Goal: Navigation & Orientation: Find specific page/section

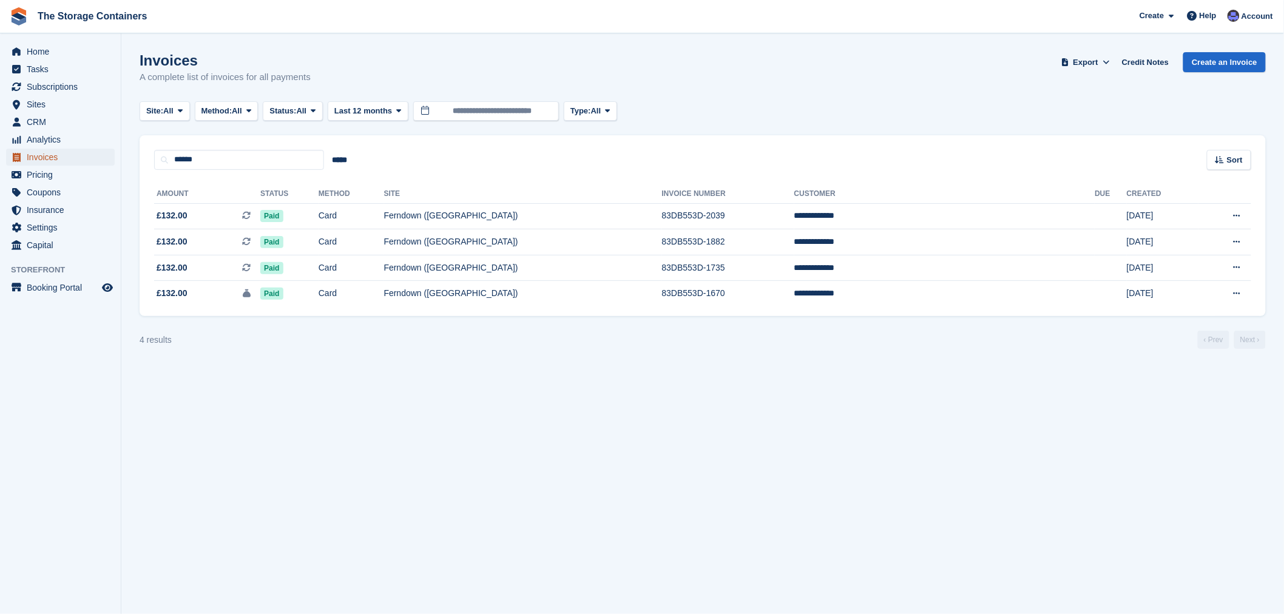
click at [63, 155] on span "Invoices" at bounding box center [63, 157] width 73 height 17
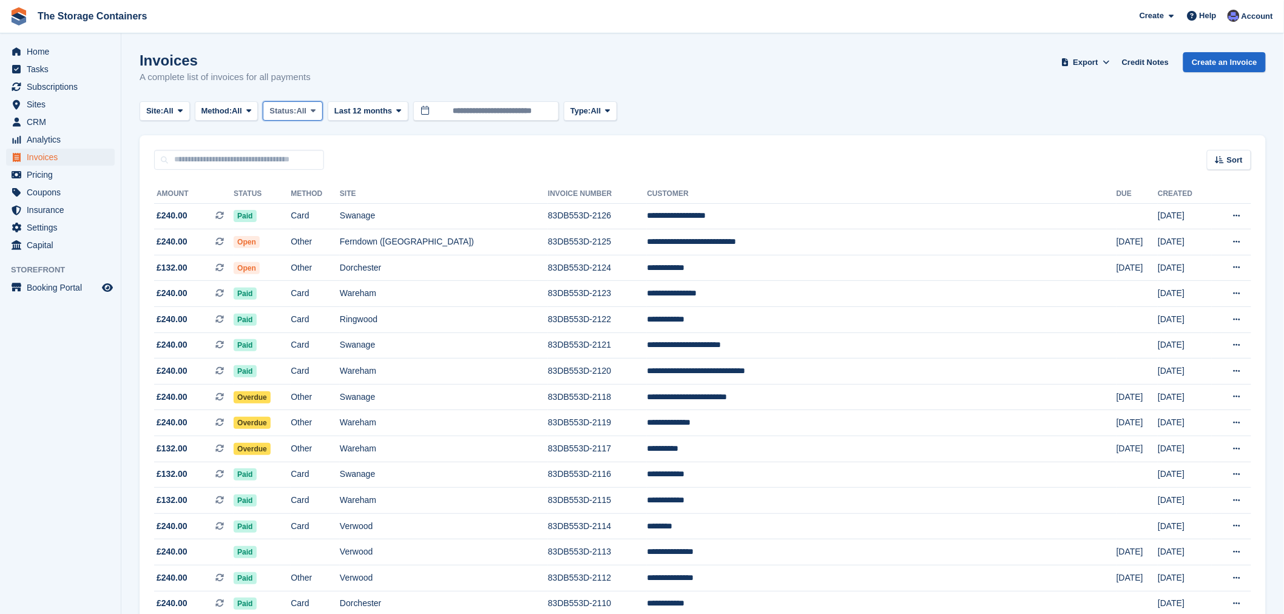
click at [313, 107] on button "Status: All" at bounding box center [292, 111] width 59 height 20
click at [308, 204] on link "Open" at bounding box center [321, 205] width 106 height 22
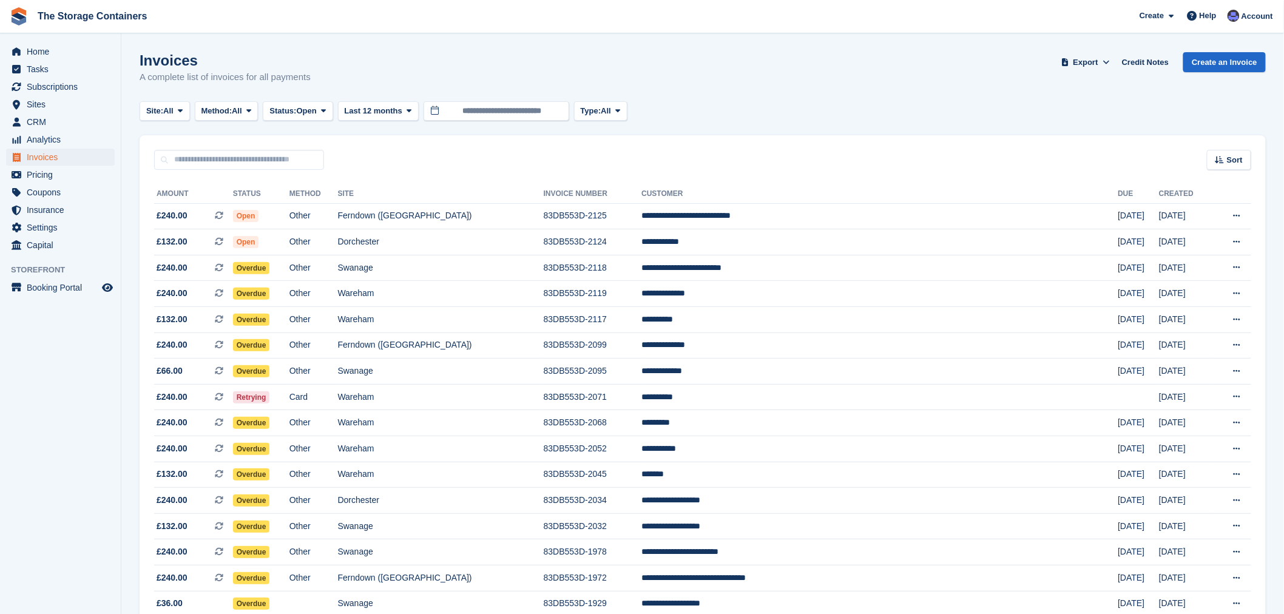
click at [749, 56] on div "Invoices A complete list of invoices for all payments Export Export Invoices Ex…" at bounding box center [703, 75] width 1126 height 47
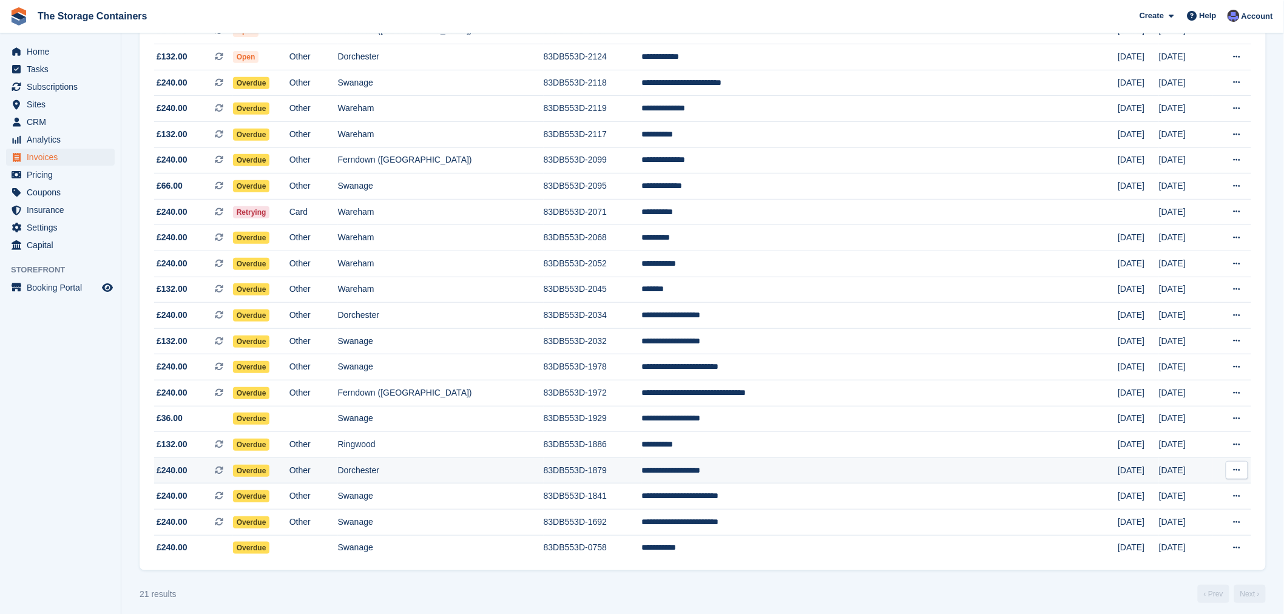
scroll to position [196, 0]
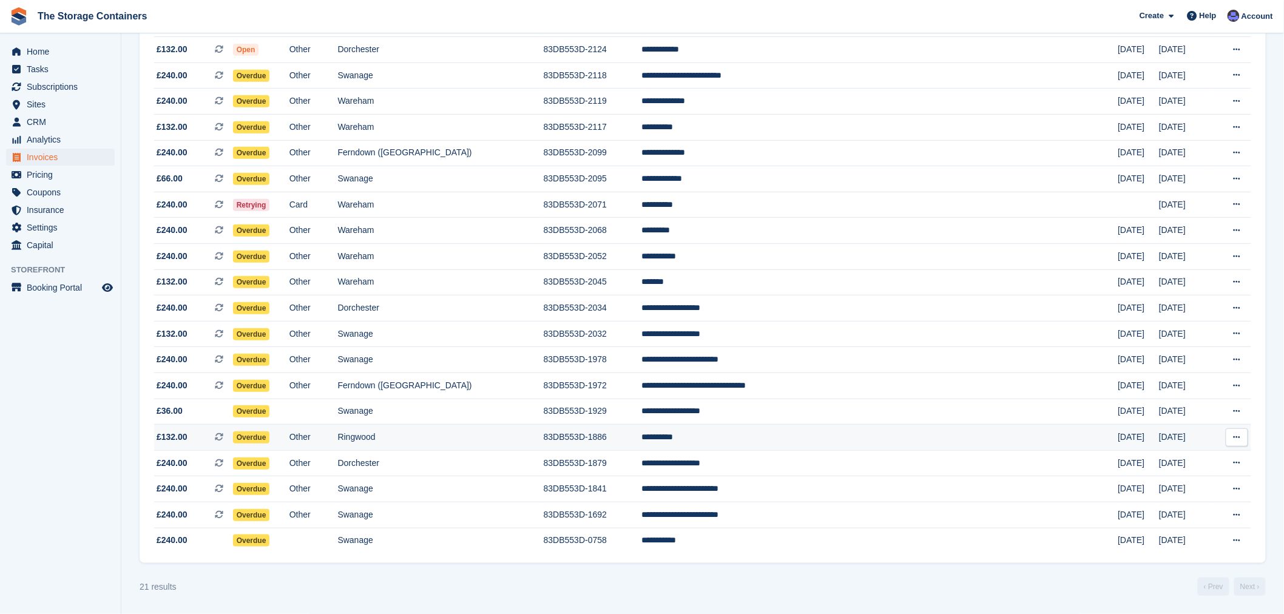
click at [526, 427] on td "Ringwood" at bounding box center [441, 438] width 206 height 26
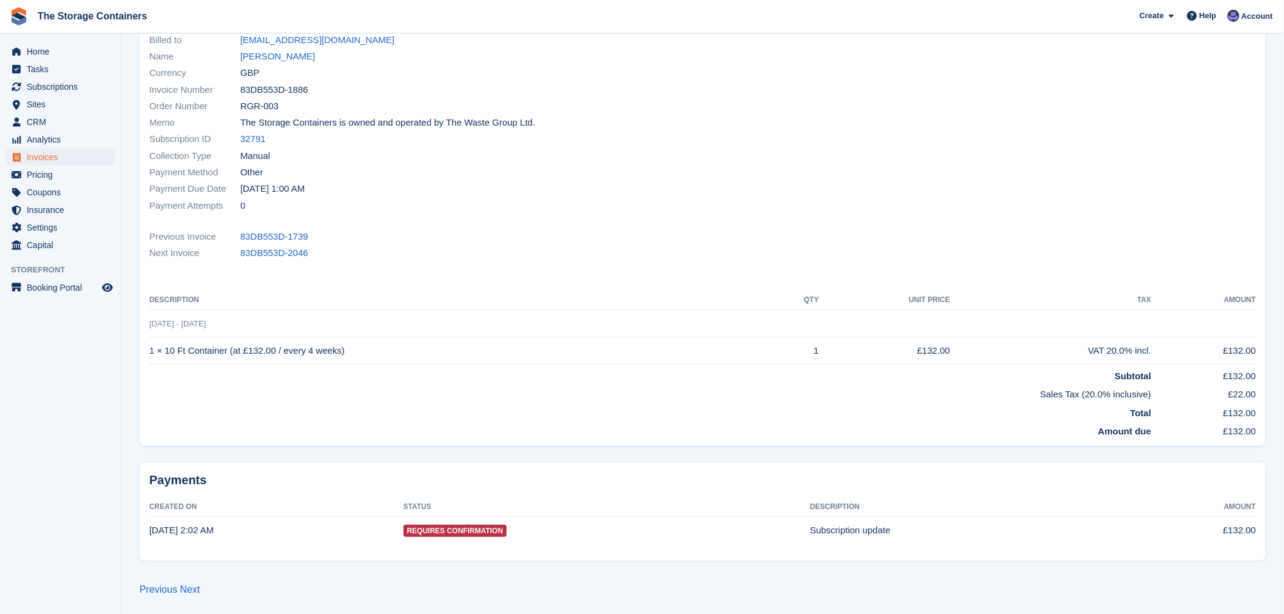
scroll to position [120, 0]
click at [277, 59] on link "Tom Bishop" at bounding box center [277, 56] width 75 height 14
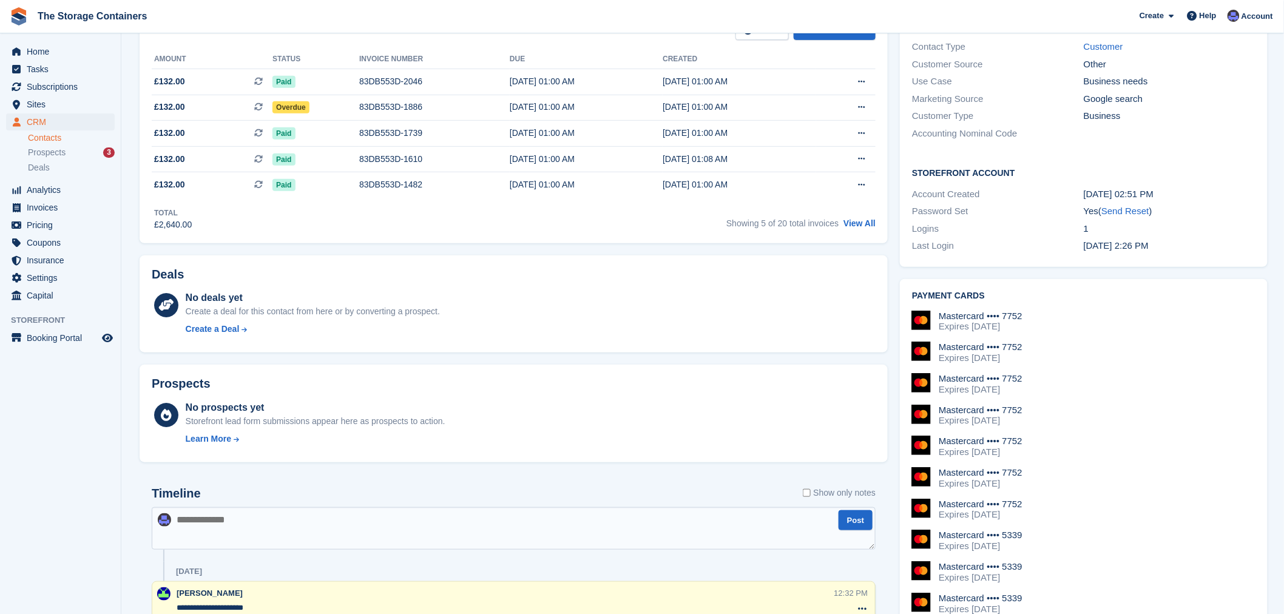
scroll to position [404, 0]
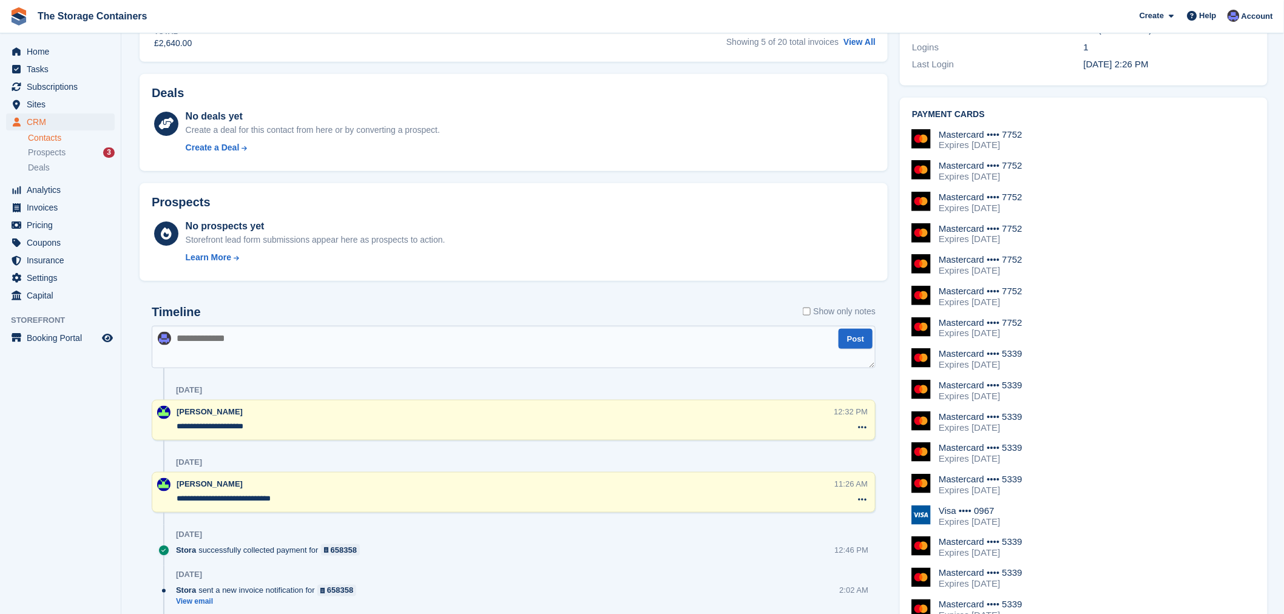
click at [1063, 165] on div "Mastercard •••• 7752 Expires March 2026" at bounding box center [1083, 171] width 343 height 22
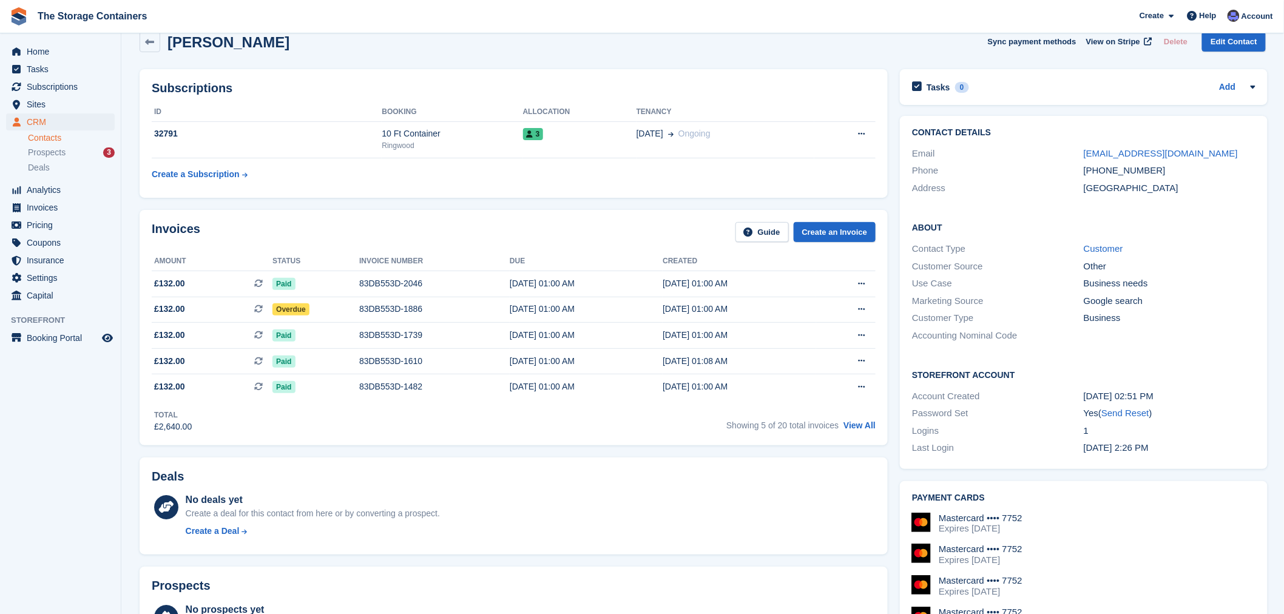
scroll to position [0, 0]
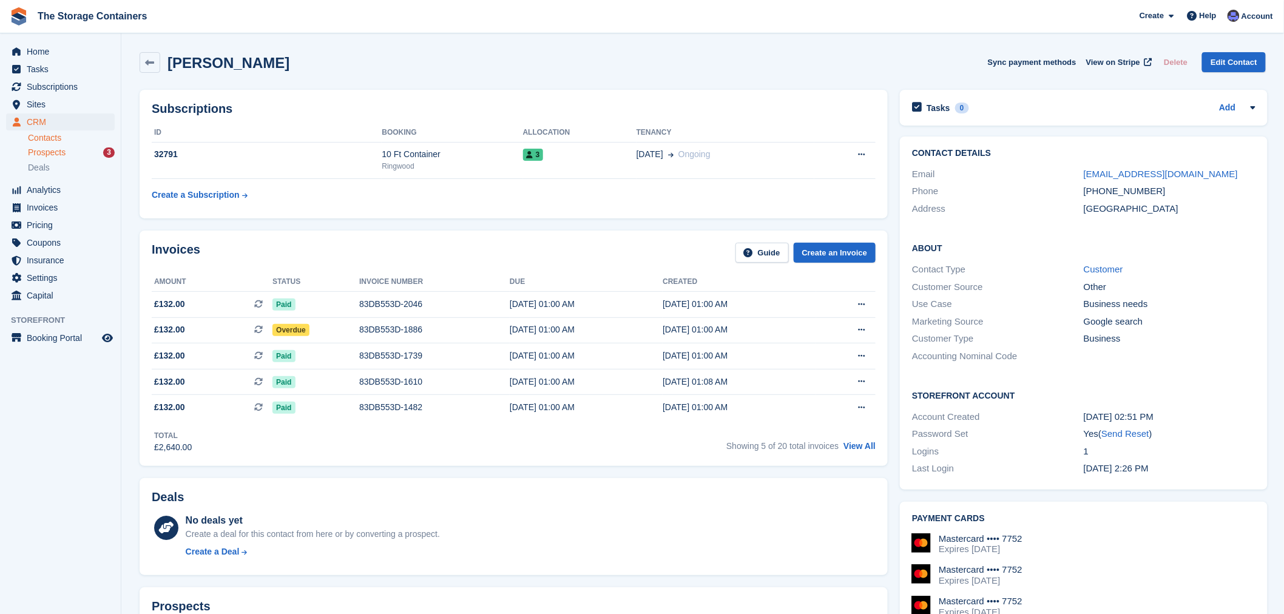
click at [92, 149] on div "Prospects 3" at bounding box center [71, 153] width 87 height 12
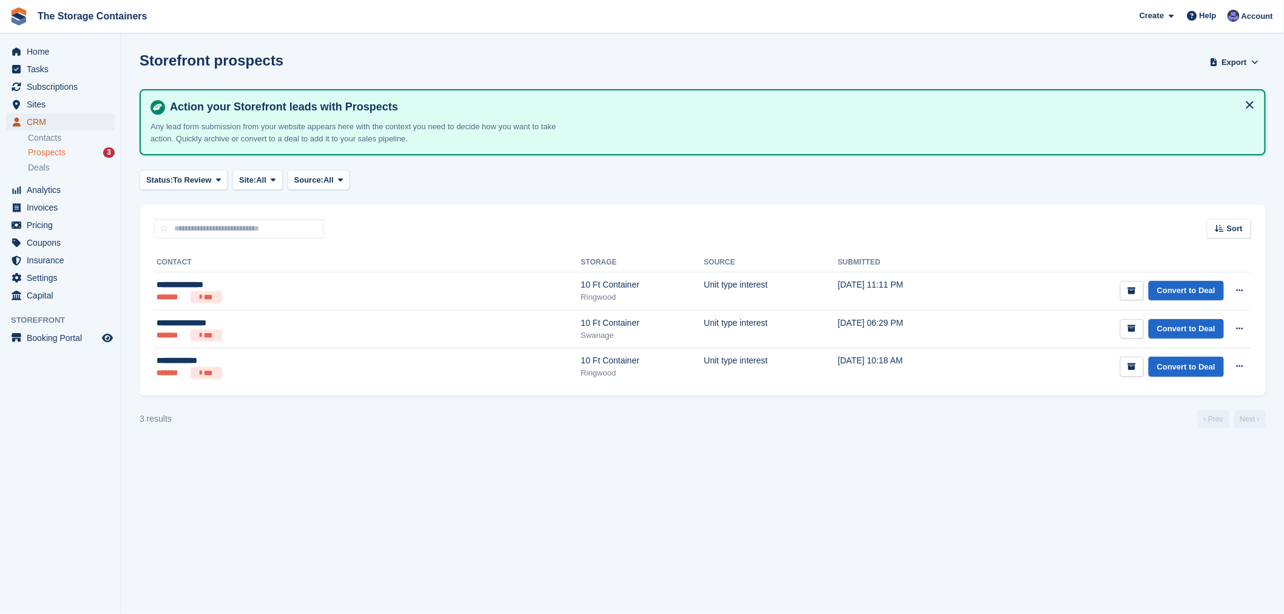
click at [86, 124] on span "CRM" at bounding box center [63, 121] width 73 height 17
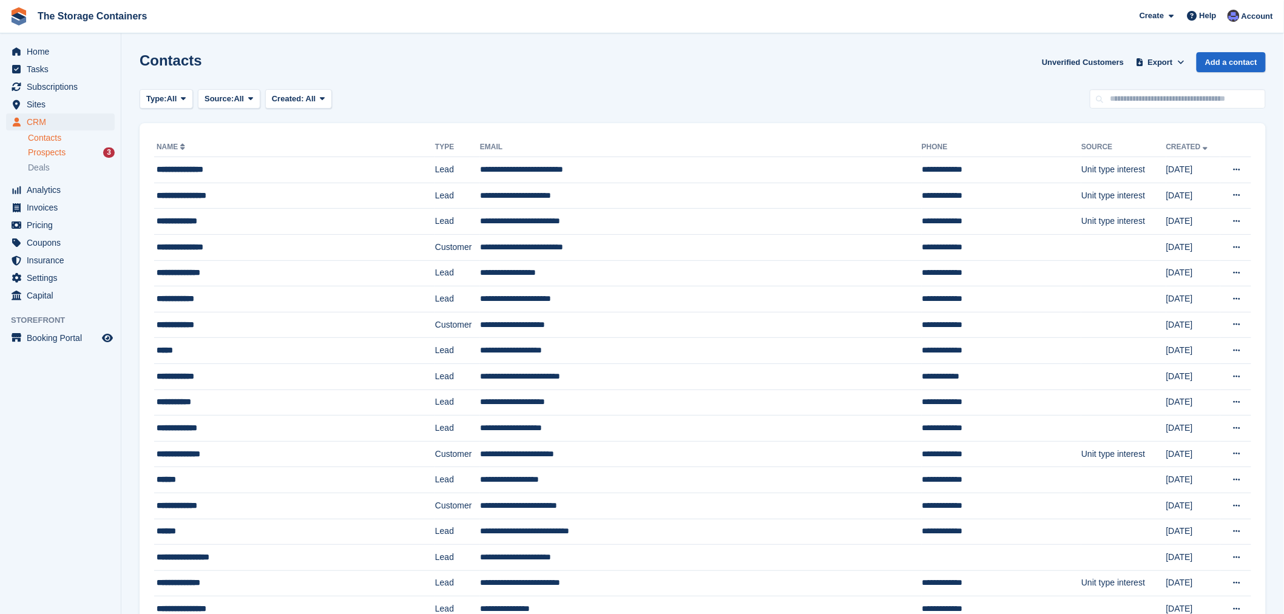
click at [92, 153] on div "Prospects 3" at bounding box center [71, 153] width 87 height 12
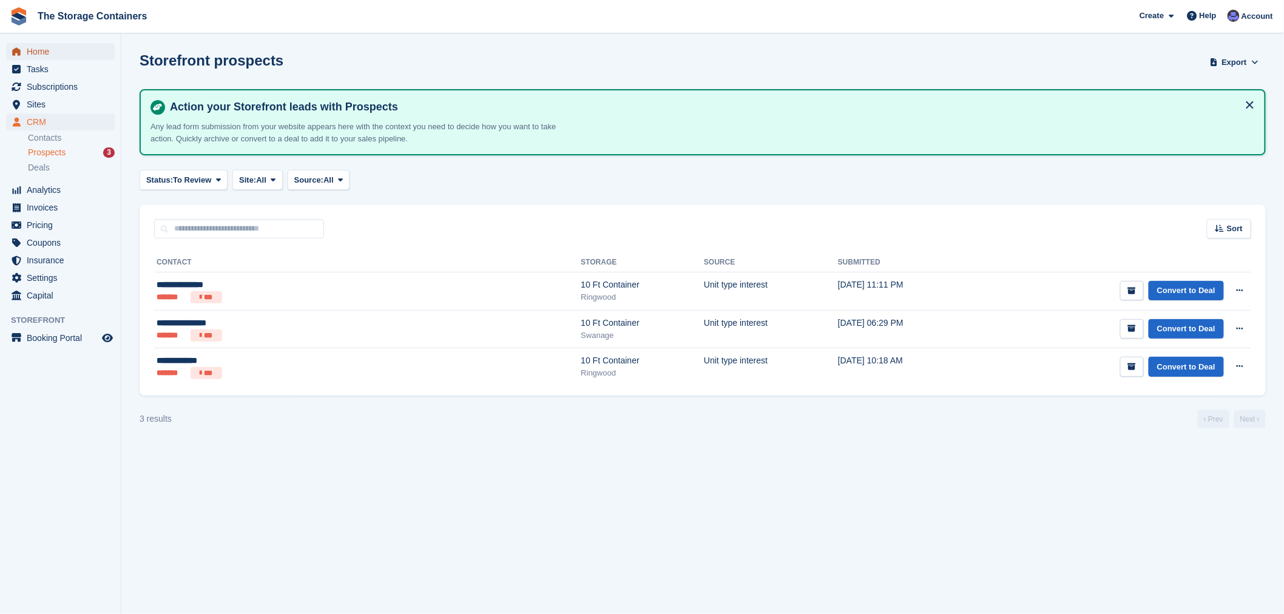
click at [82, 47] on span "Home" at bounding box center [63, 51] width 73 height 17
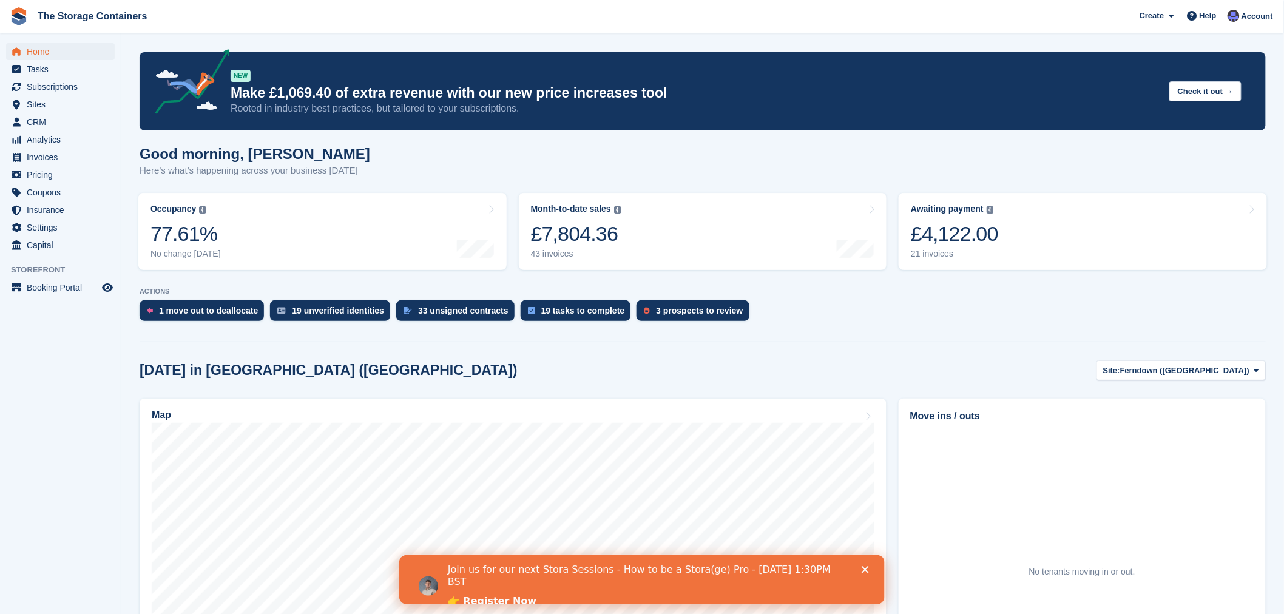
click at [868, 570] on icon "Close" at bounding box center [864, 569] width 7 height 7
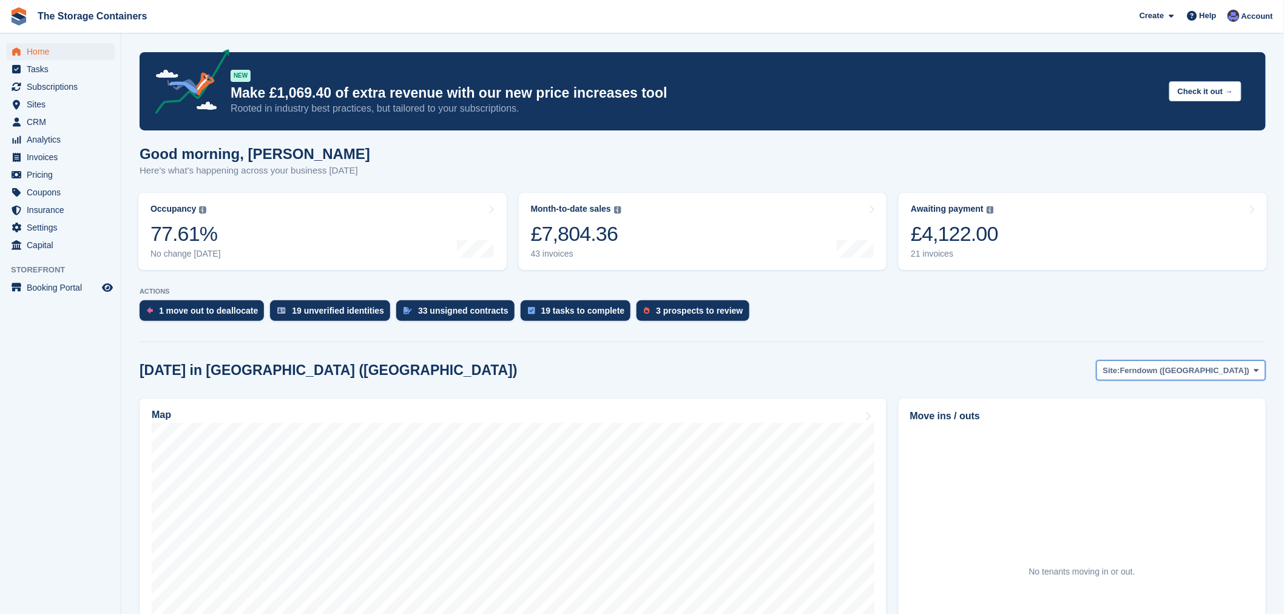
click at [1241, 370] on span "Ferndown ([GEOGRAPHIC_DATA])" at bounding box center [1184, 371] width 129 height 12
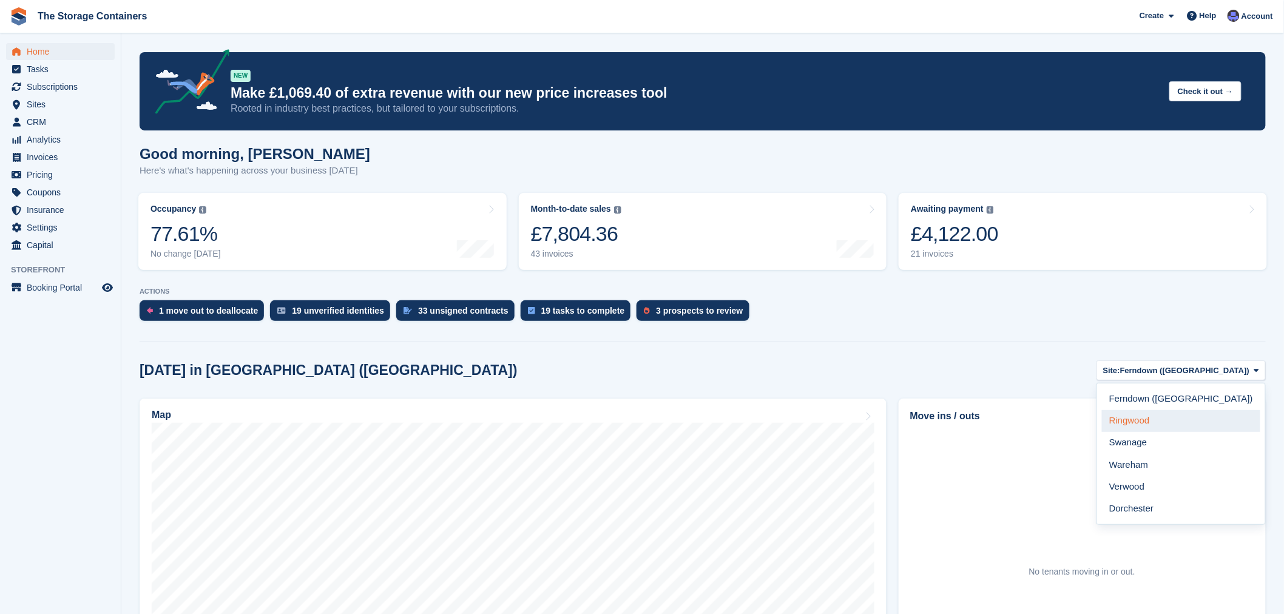
click at [1186, 429] on link "Ringwood" at bounding box center [1181, 421] width 158 height 22
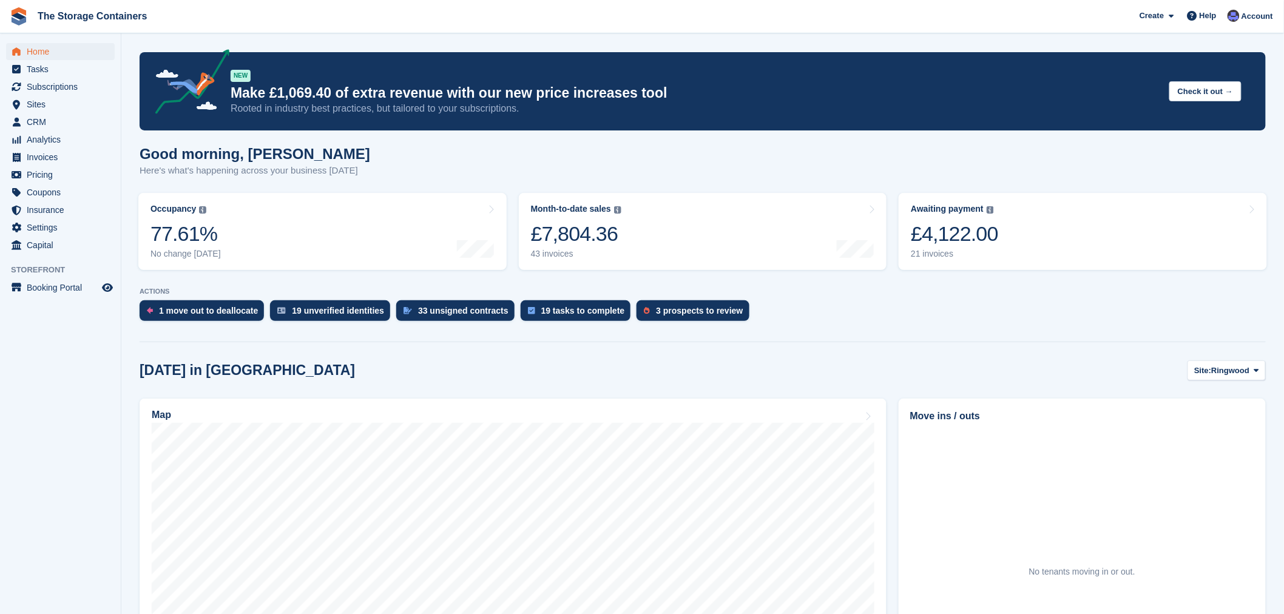
click at [883, 354] on section "NEW Make £1,069.40 of extra revenue with our new price increases tool Rooted in…" at bounding box center [702, 445] width 1163 height 890
click at [836, 371] on div "[DATE] in [GEOGRAPHIC_DATA] Site: [GEOGRAPHIC_DATA] [GEOGRAPHIC_DATA] ([GEOGRAP…" at bounding box center [703, 370] width 1126 height 20
click at [824, 368] on div "[DATE] in [GEOGRAPHIC_DATA] Site: [GEOGRAPHIC_DATA] [GEOGRAPHIC_DATA] ([GEOGRAP…" at bounding box center [703, 370] width 1126 height 20
